Goal: Answer question/provide support: Share knowledge or assist other users

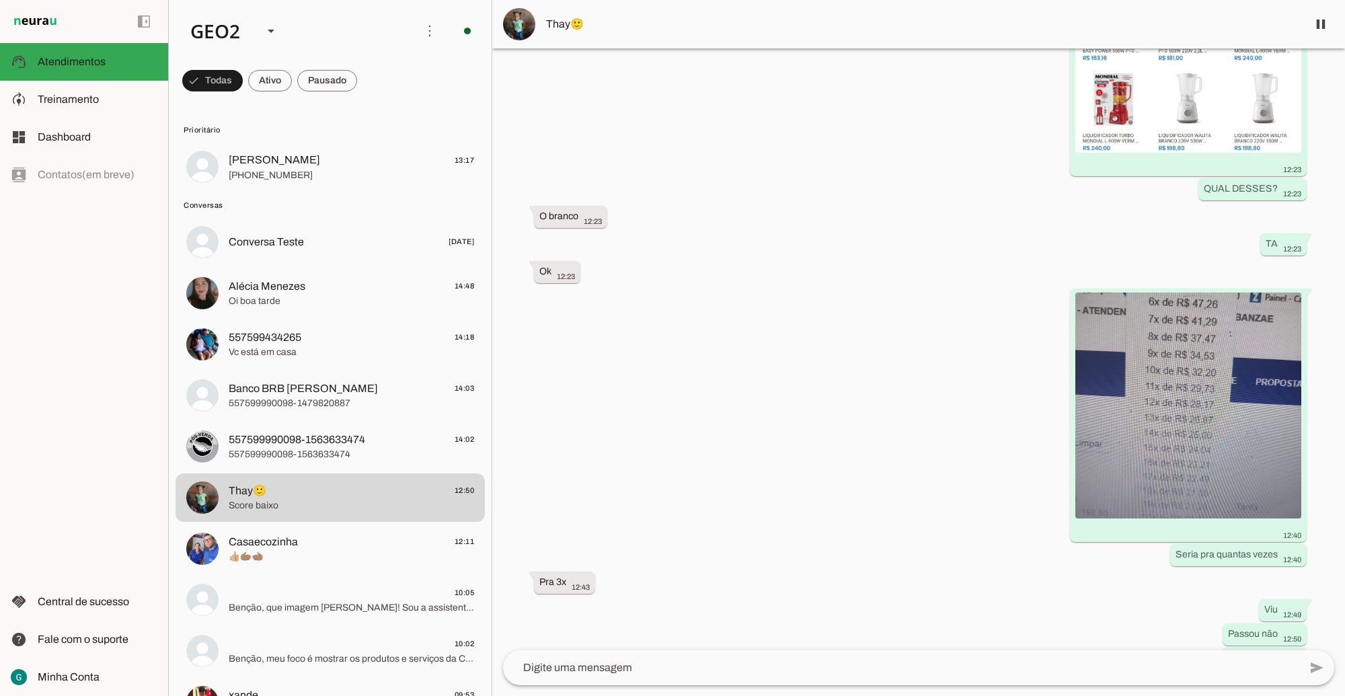
scroll to position [5055, 0]
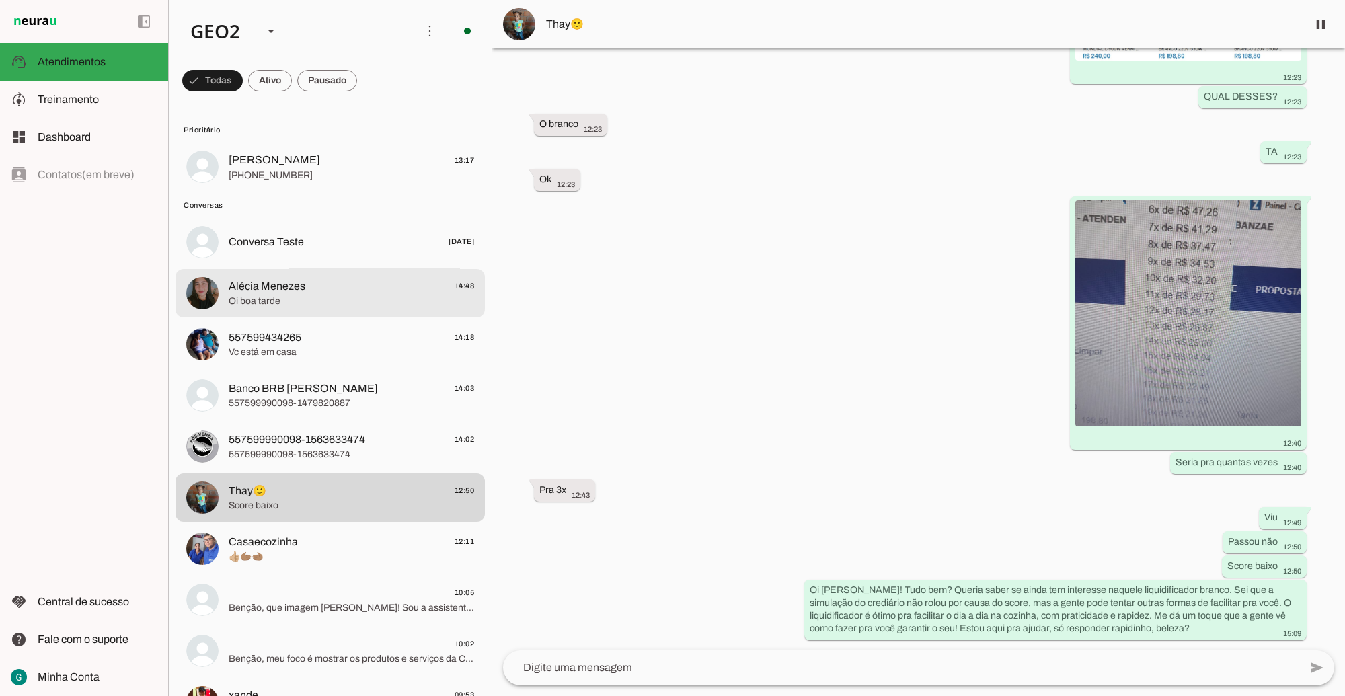
click at [270, 184] on div at bounding box center [352, 167] width 246 height 33
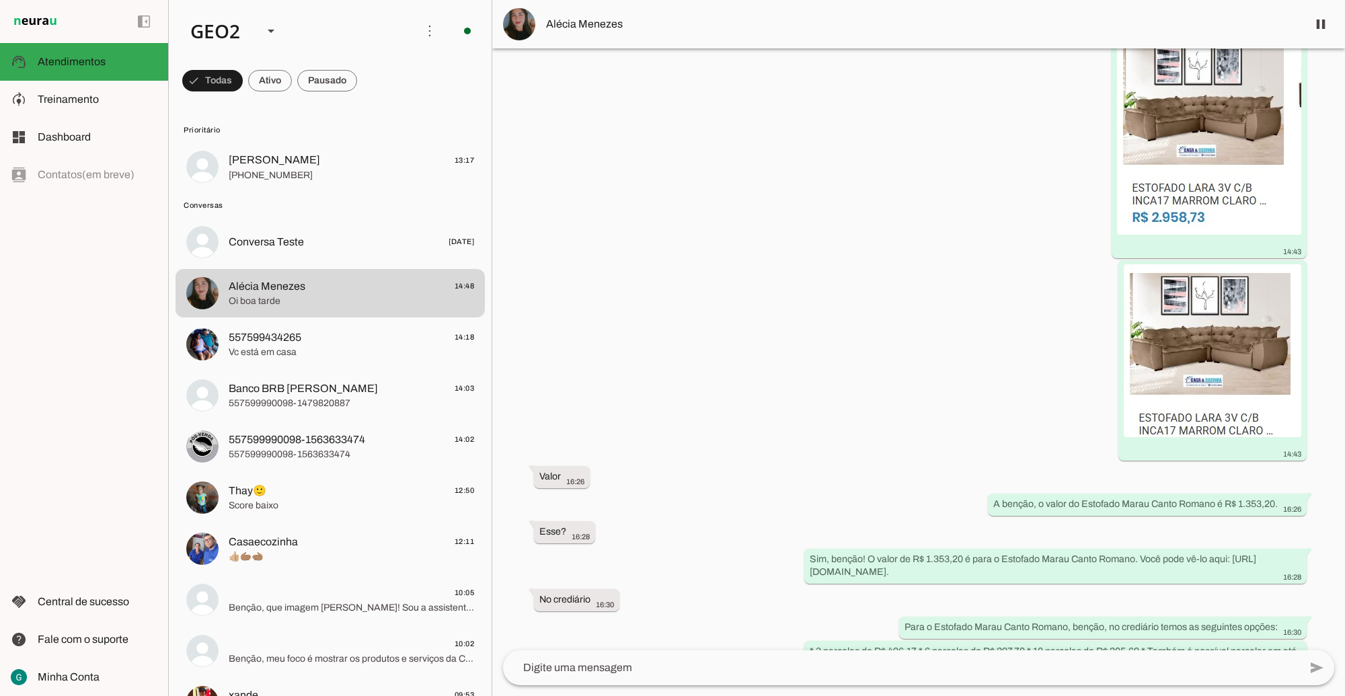
scroll to position [2616, 0]
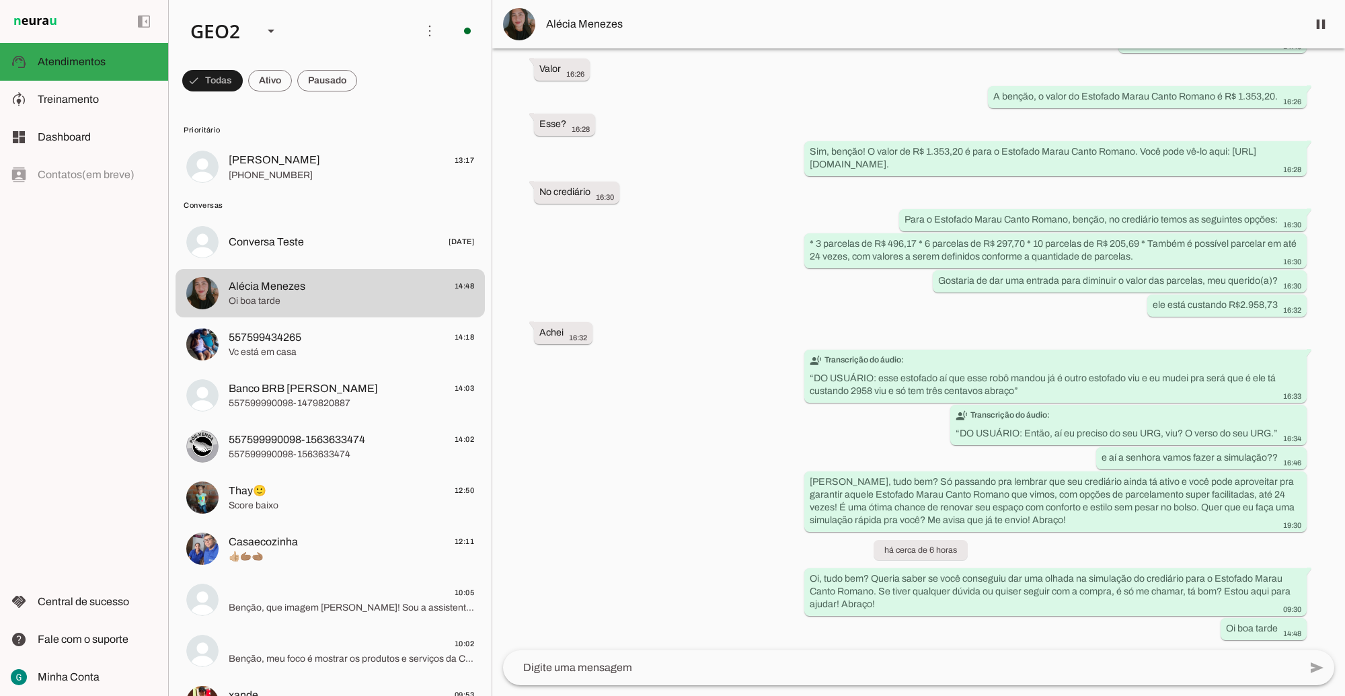
click at [745, 550] on div "Agente ativado Agente ativado Agente pausado, interação humana no WhatsApp há 1…" at bounding box center [918, 349] width 853 height 602
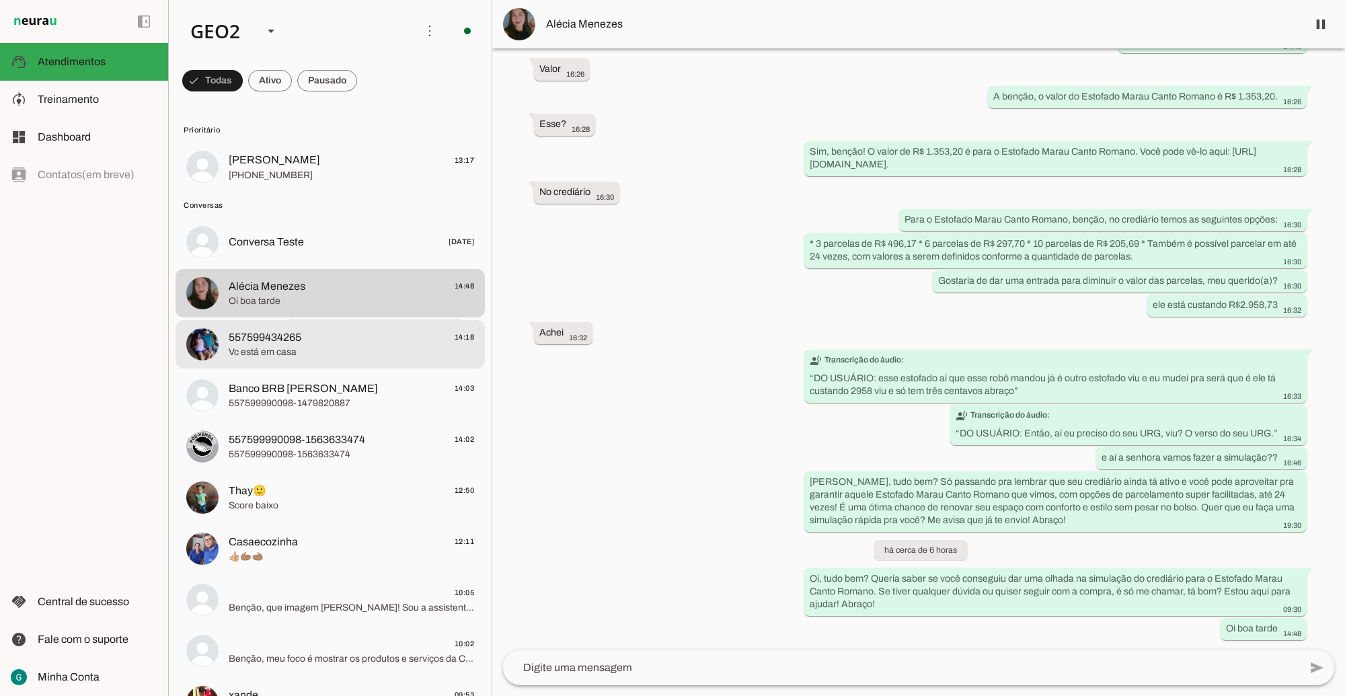
click at [248, 346] on span "Vc está em casa" at bounding box center [352, 352] width 246 height 13
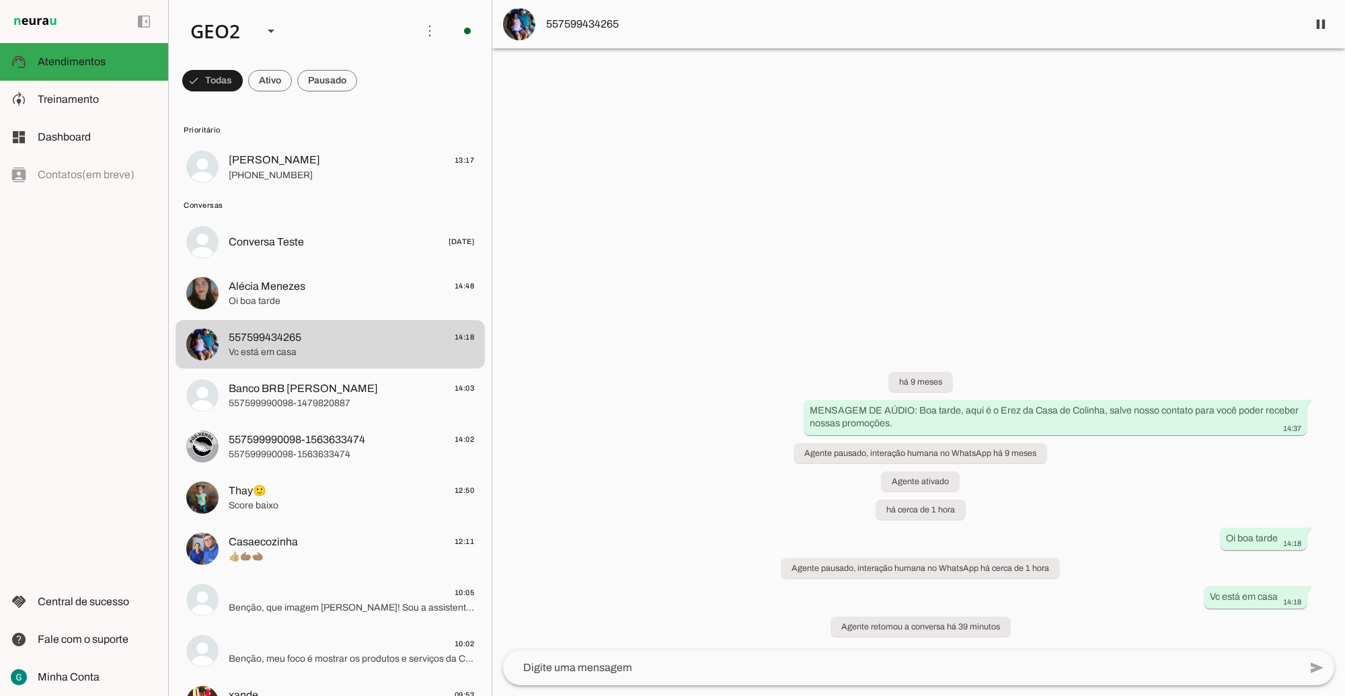
click at [1045, 320] on div at bounding box center [918, 348] width 853 height 696
click at [1016, 616] on div "há 9 meses MENSAGEM DE AÚDIO: Boa tarde, aqui é o Erez da Casa de Colinha, salv…" at bounding box center [918, 496] width 853 height 308
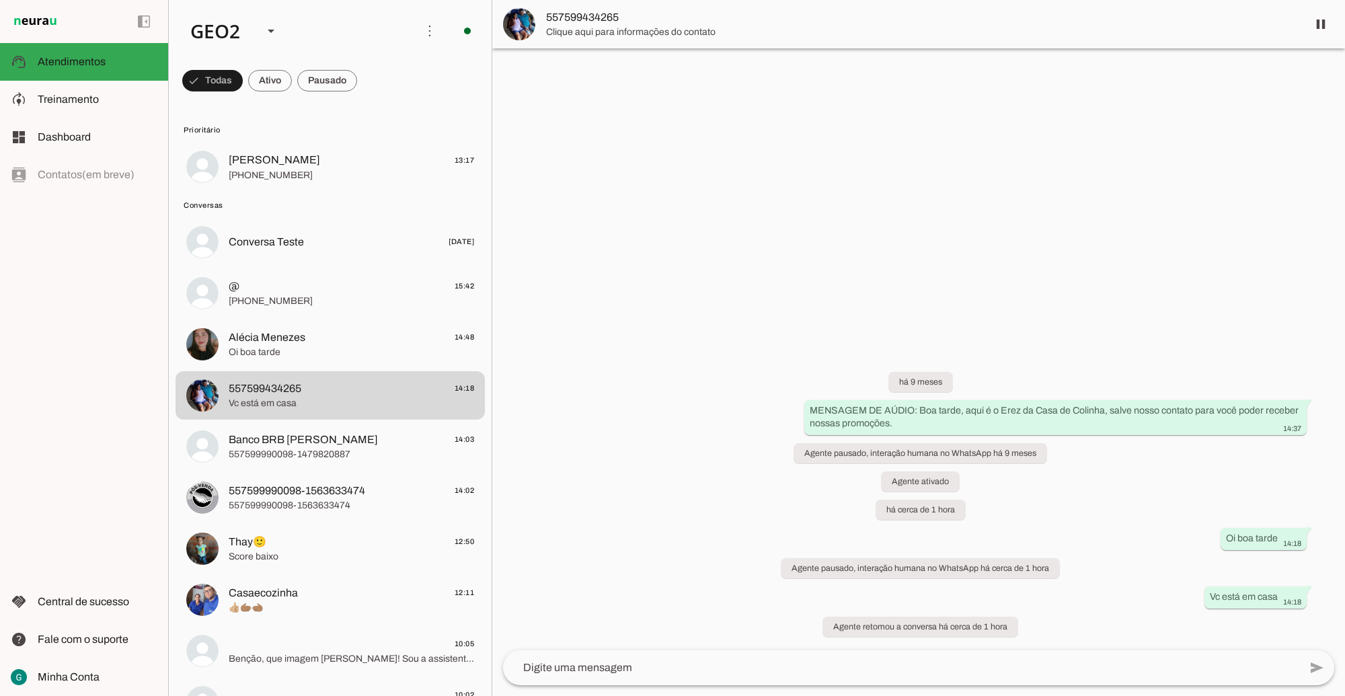
click at [728, 295] on div at bounding box center [918, 348] width 853 height 696
click at [686, 298] on div at bounding box center [918, 348] width 853 height 696
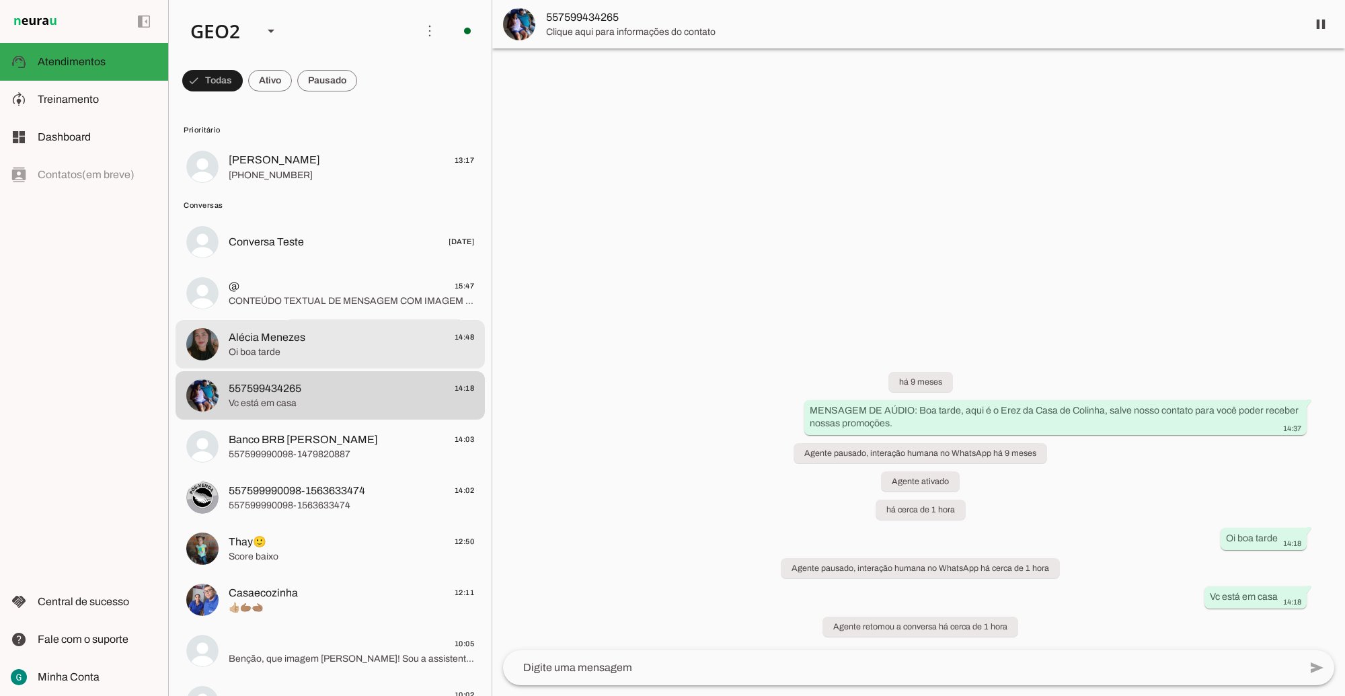
click at [285, 346] on span "Oi boa tarde" at bounding box center [352, 352] width 246 height 13
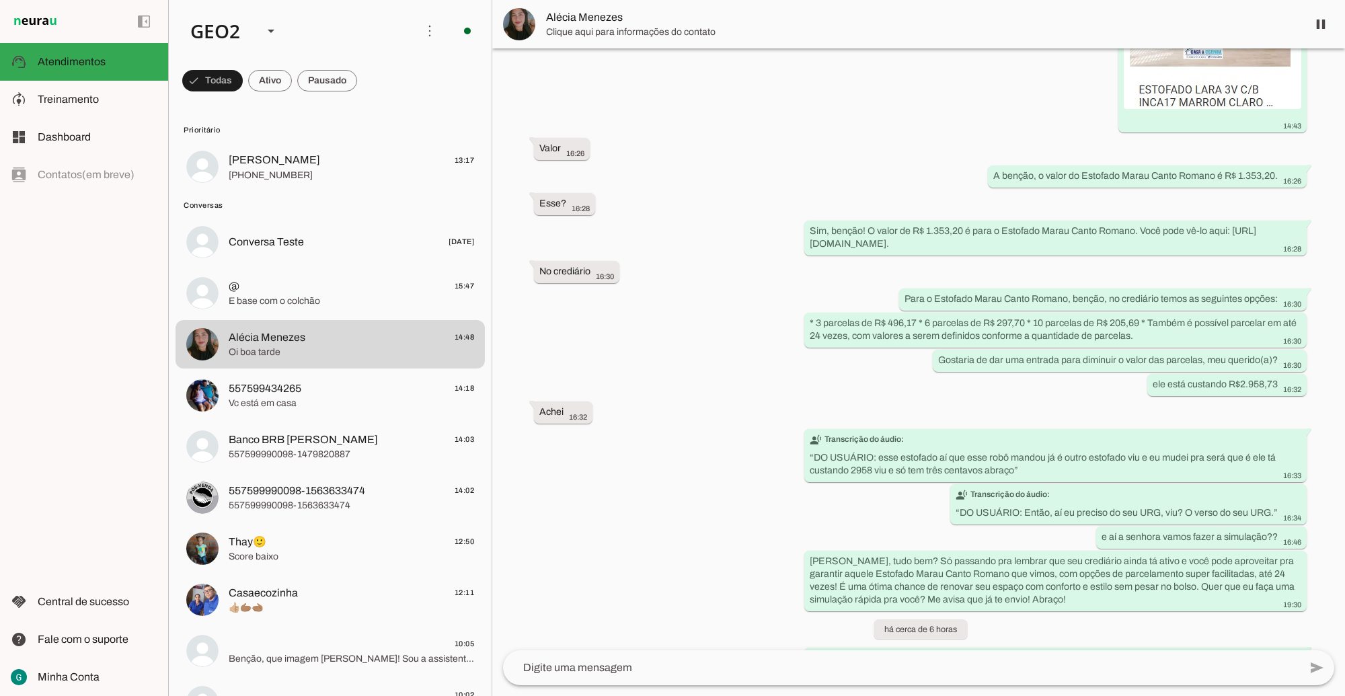
scroll to position [2616, 0]
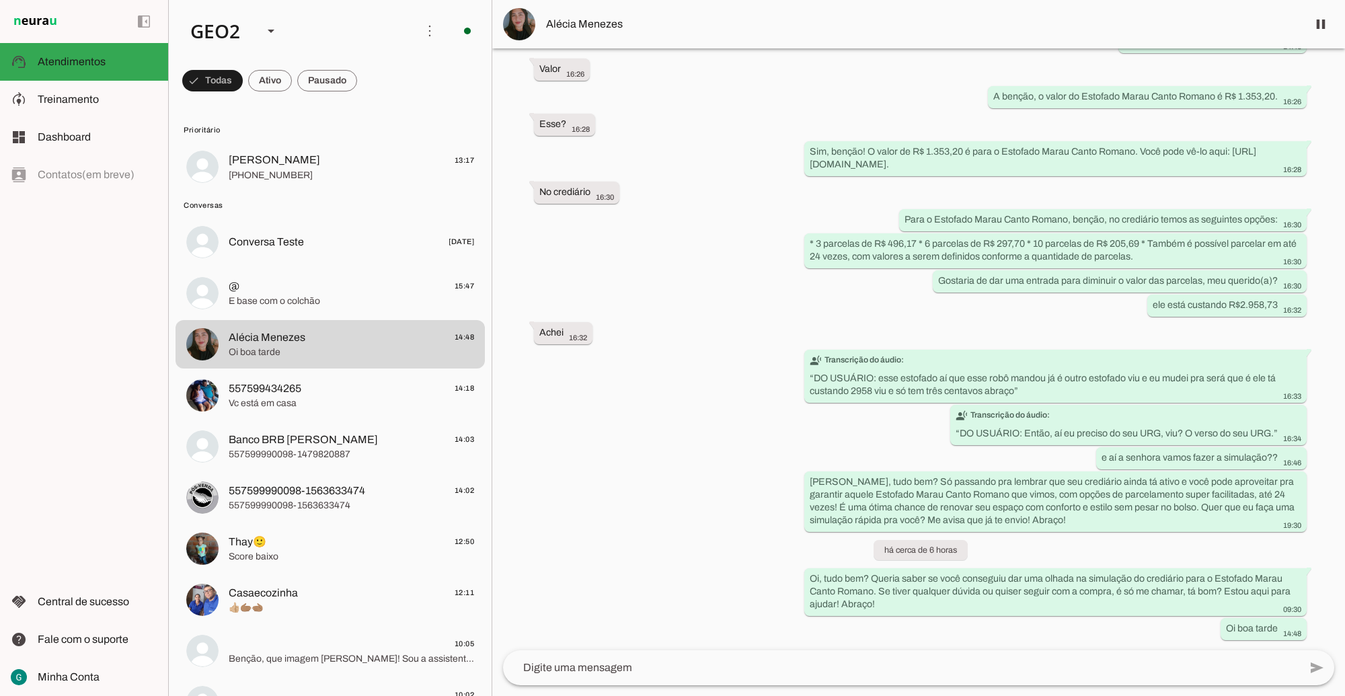
click at [730, 422] on div "Agente ativado Agente ativado Agente pausado, interação humana no WhatsApp há 1…" at bounding box center [918, 349] width 853 height 602
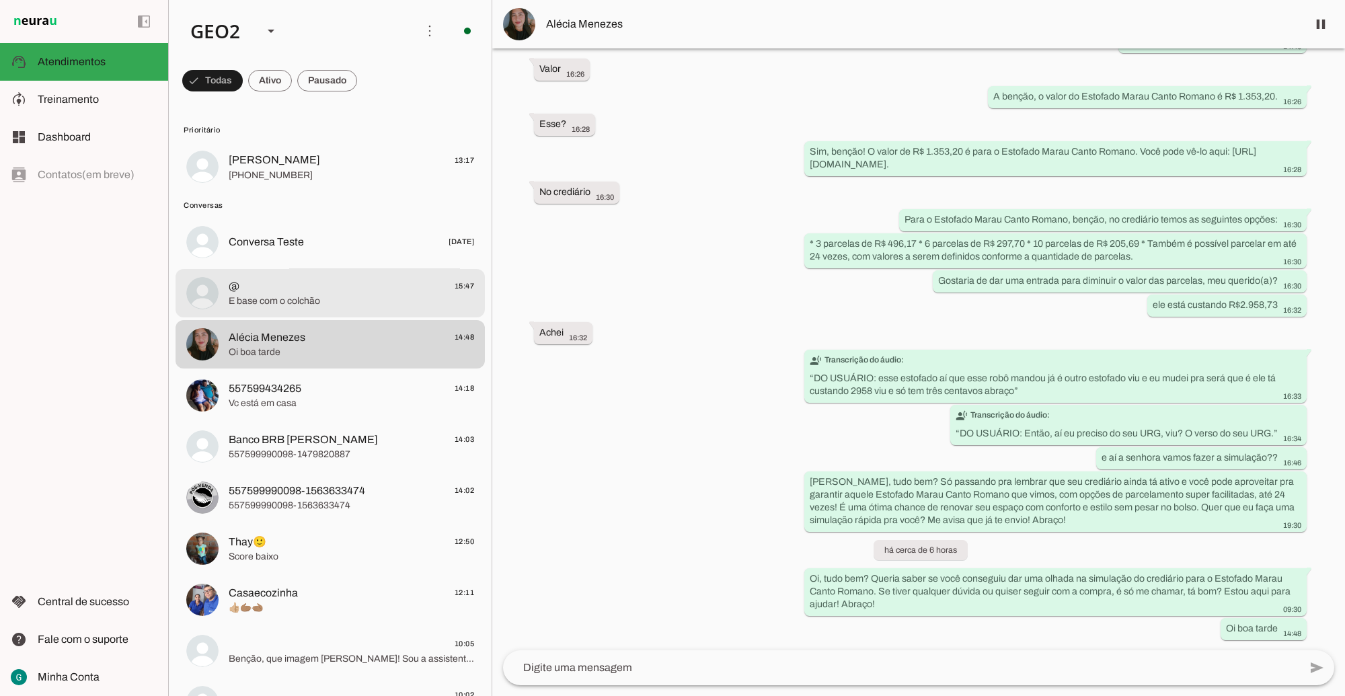
click at [323, 293] on span "@ 15:47" at bounding box center [352, 286] width 246 height 17
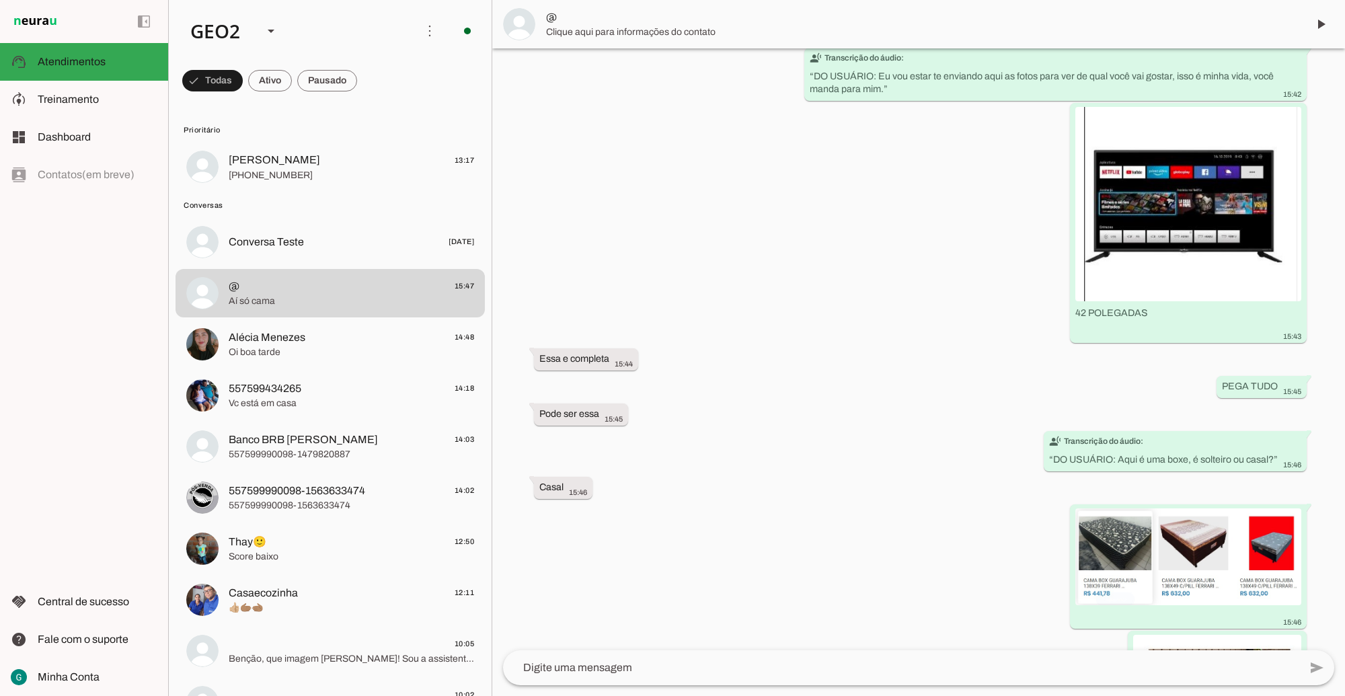
scroll to position [899, 0]
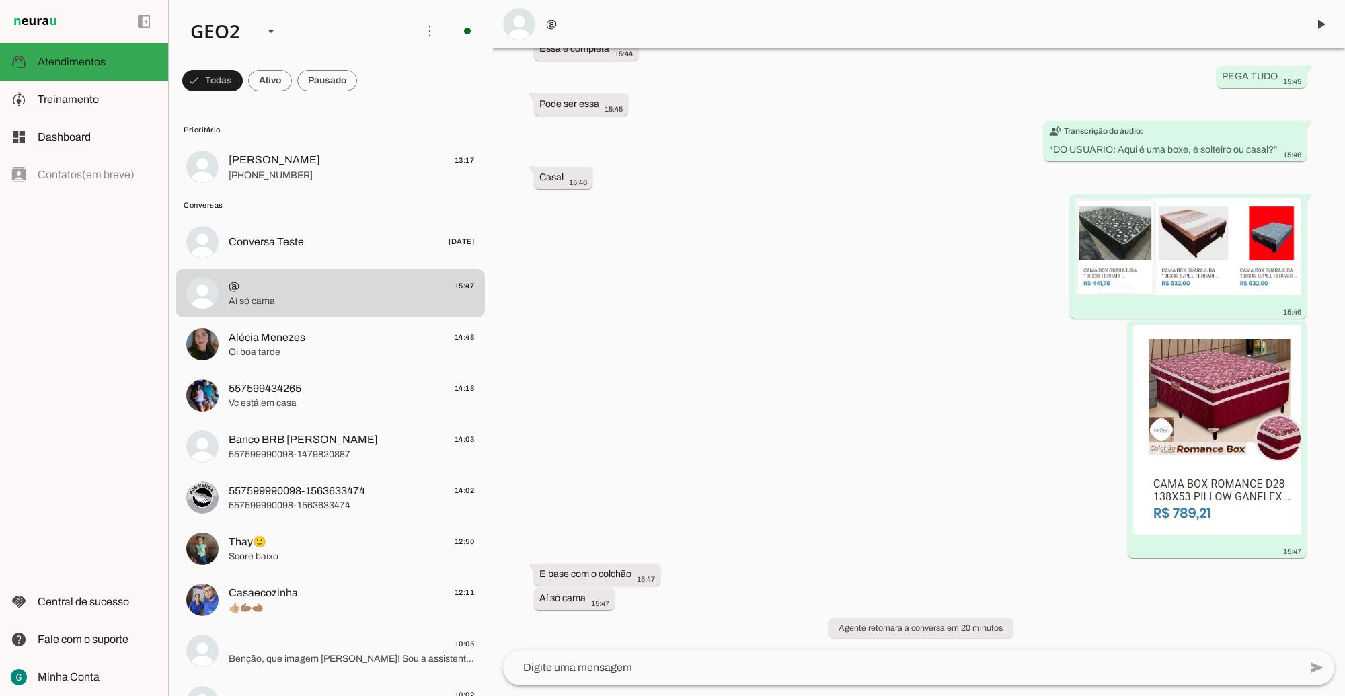
click at [880, 381] on div "há 12 minutos Boa tarde 15:35 Agente ativado Boa tarde 15:36 Agente pausado, in…" at bounding box center [918, 349] width 853 height 602
click at [671, 668] on textarea at bounding box center [901, 668] width 796 height 16
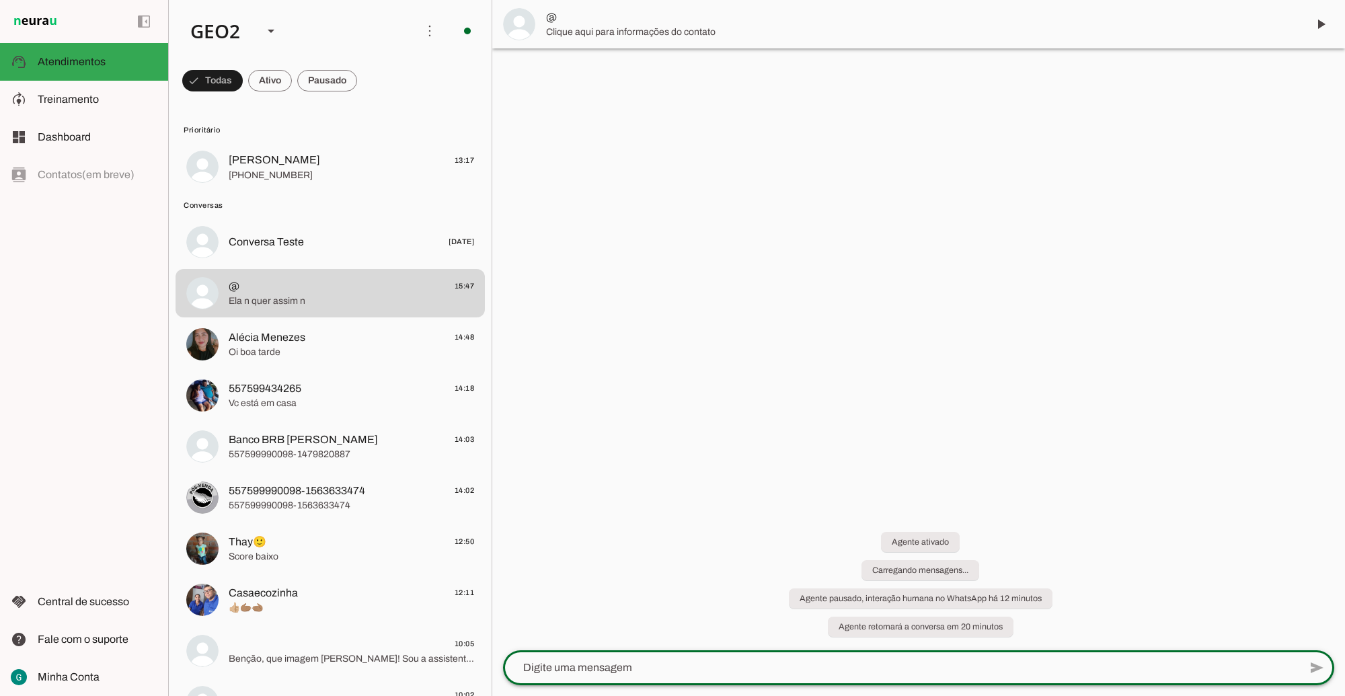
scroll to position [0, 0]
